Goal: Information Seeking & Learning: Learn about a topic

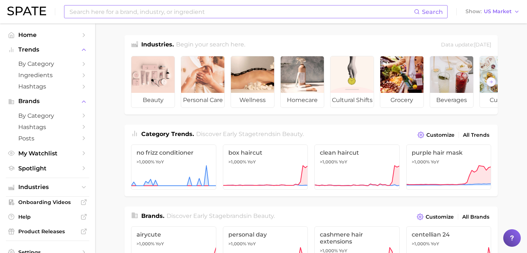
click at [193, 15] on input at bounding box center [241, 11] width 345 height 12
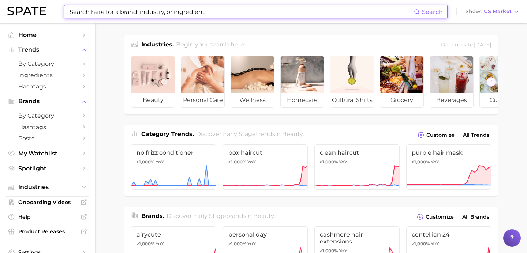
paste input "skinification of haircare,"
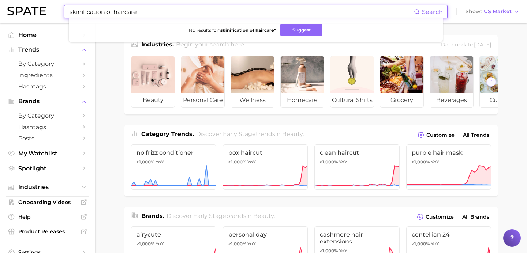
drag, startPoint x: 104, startPoint y: 11, endPoint x: 156, endPoint y: 11, distance: 51.6
click at [156, 11] on input "skinification of haircare" at bounding box center [241, 11] width 345 height 12
type input "skinification"
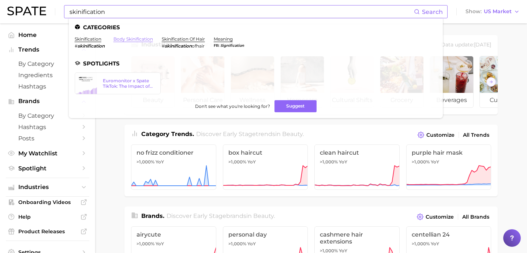
click at [131, 40] on link "body skinification" at bounding box center [133, 38] width 40 height 5
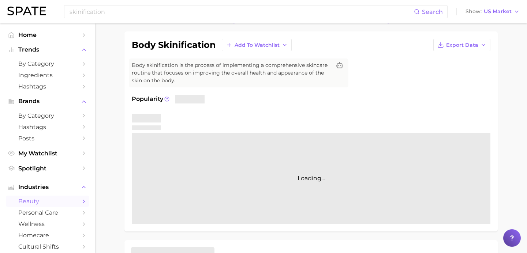
scroll to position [48, 0]
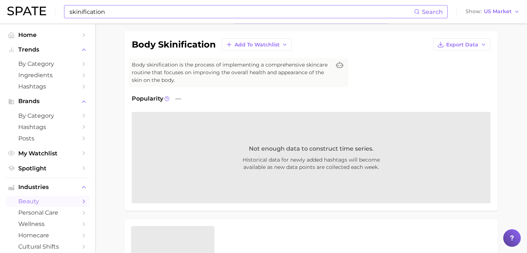
click at [115, 11] on input "skinification" at bounding box center [241, 11] width 345 height 12
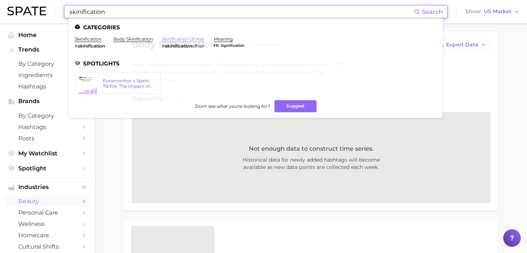
click at [169, 38] on link "skinification of hair" at bounding box center [183, 38] width 43 height 5
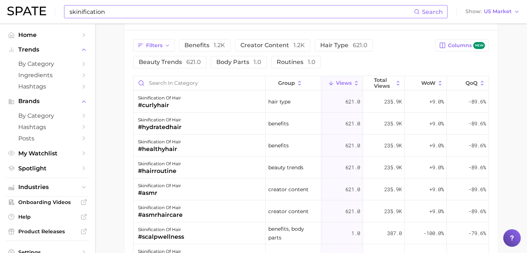
scroll to position [591, 0]
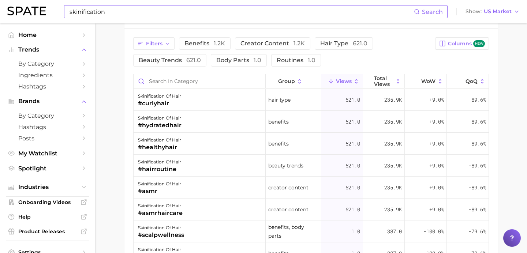
click at [222, 11] on input "skinification" at bounding box center [241, 11] width 345 height 12
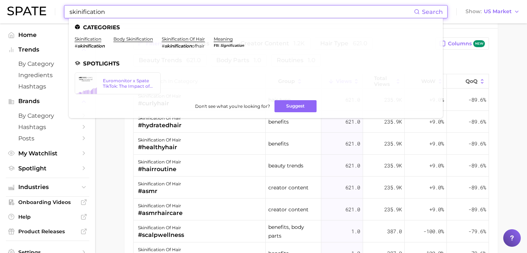
drag, startPoint x: 101, startPoint y: 11, endPoint x: 61, endPoint y: 11, distance: 39.9
click at [61, 11] on div "skinification Search Categories skinification # skinification body skinificatio…" at bounding box center [263, 11] width 512 height 23
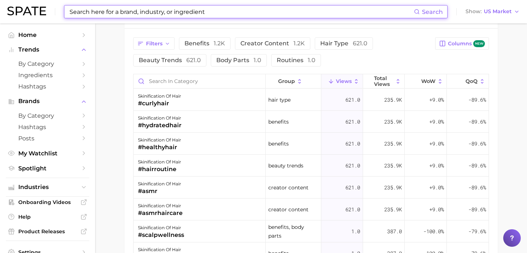
paste input "[MEDICAL_DATA]"
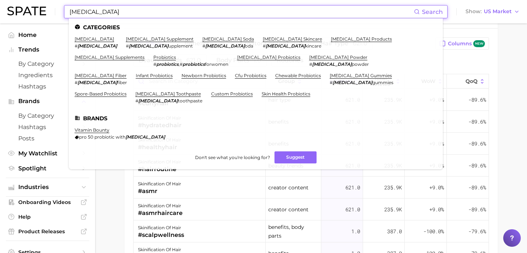
type input "[MEDICAL_DATA]"
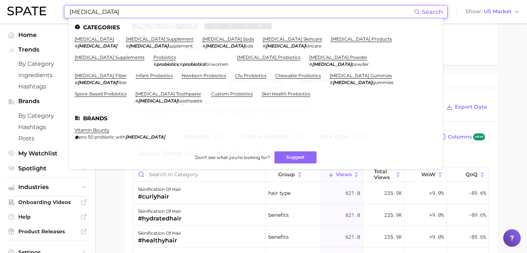
scroll to position [410, 0]
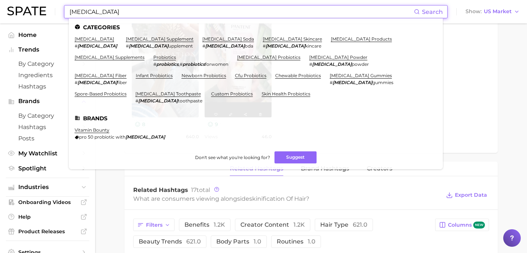
drag, startPoint x: 102, startPoint y: 12, endPoint x: 62, endPoint y: 12, distance: 39.9
click at [62, 12] on div "[MEDICAL_DATA] Search Categories [MEDICAL_DATA] # [MEDICAL_DATA] [MEDICAL_DATA]…" at bounding box center [263, 11] width 512 height 23
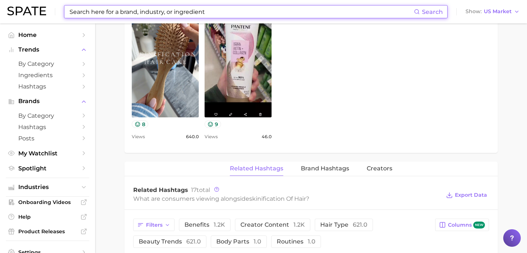
paste input "[MEDICAL_DATA]"
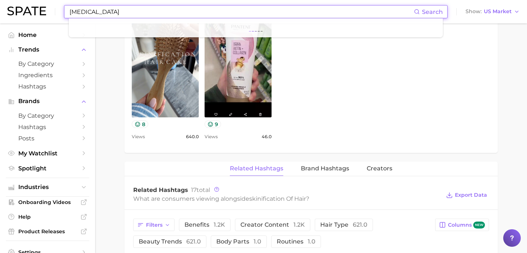
type input "[MEDICAL_DATA]"
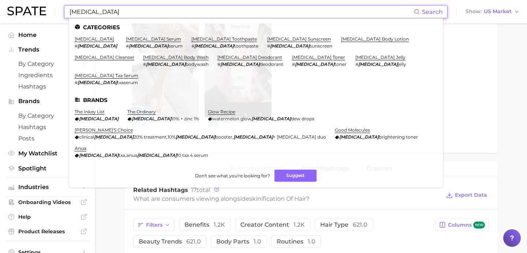
click at [94, 43] on em "[MEDICAL_DATA]" at bounding box center [98, 45] width 40 height 5
click at [94, 41] on link "[MEDICAL_DATA]" at bounding box center [95, 38] width 40 height 5
